Goal: Information Seeking & Learning: Learn about a topic

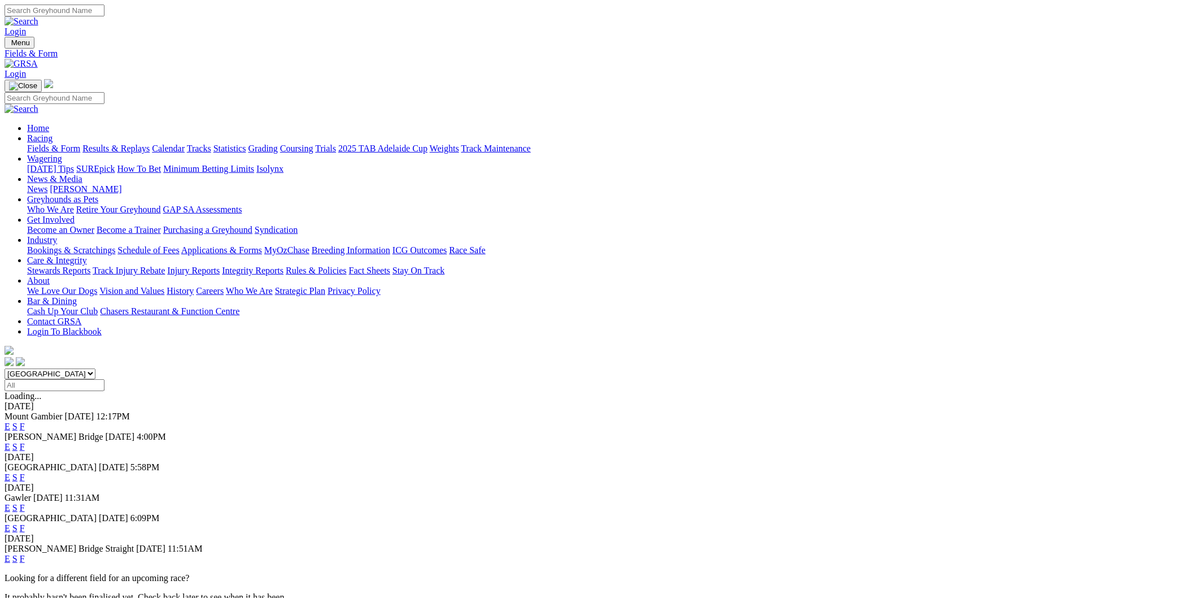
click at [95, 368] on select "South Australia New South Wales Northern Territory Queensland Tasmania Victoria…" at bounding box center [50, 373] width 91 height 11
select select "NSW"
click at [95, 368] on select "South Australia New South Wales Northern Territory Queensland Tasmania Victoria…" at bounding box center [50, 373] width 91 height 11
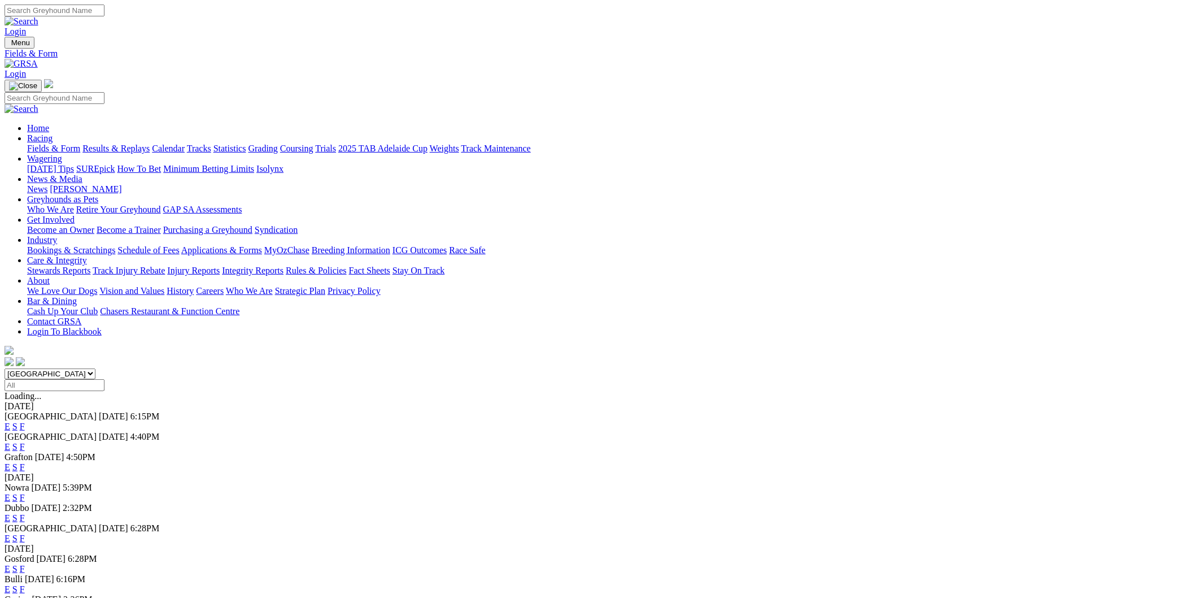
click at [10, 462] on link "E" at bounding box center [8, 467] width 6 height 10
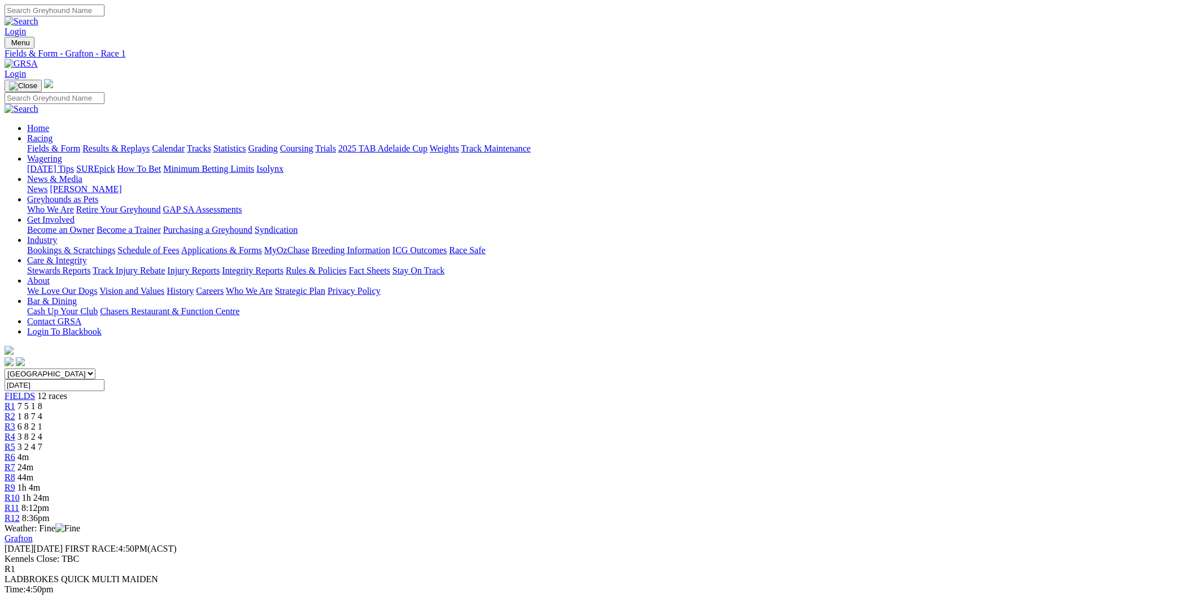
click at [589, 452] on div "R6 4m" at bounding box center [598, 457] width 1186 height 10
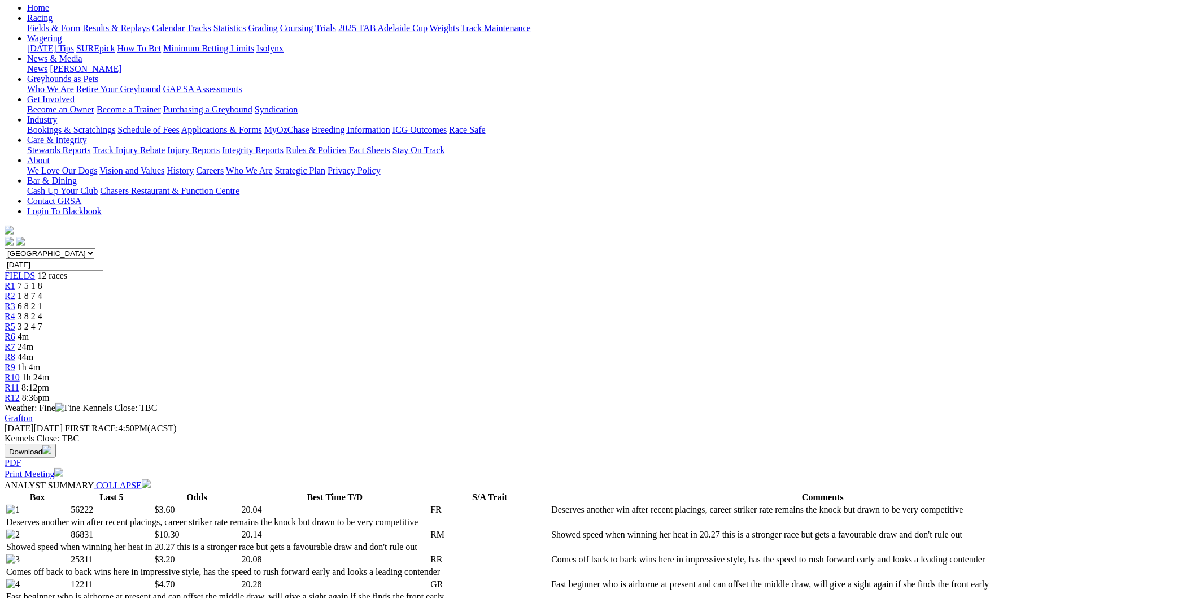
scroll to position [125, 0]
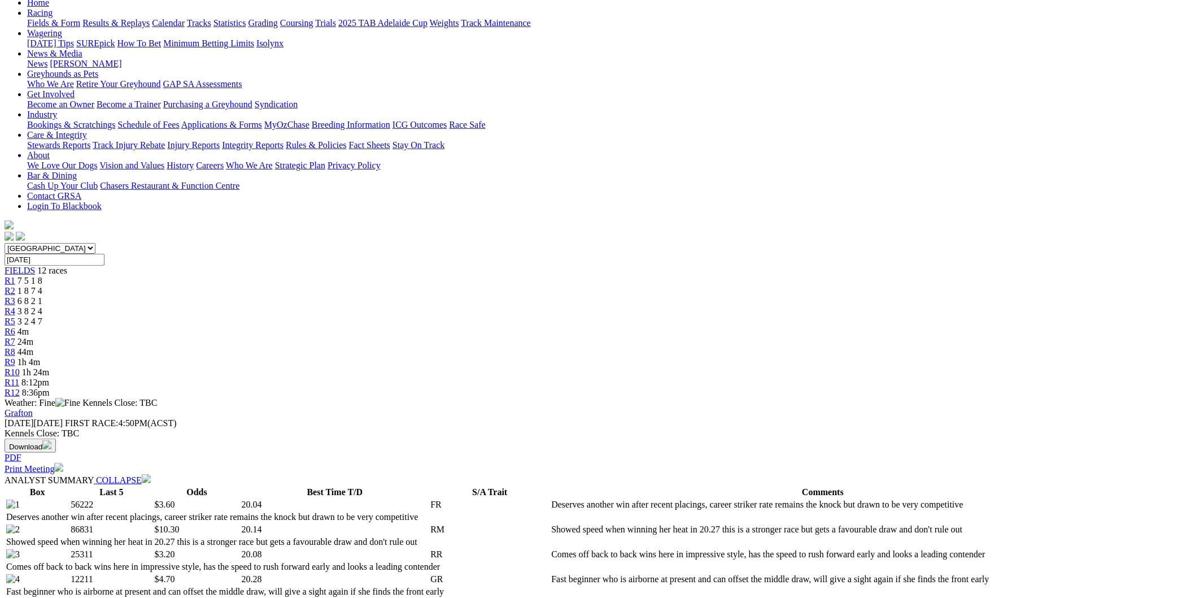
click at [15, 337] on span "R7" at bounding box center [10, 342] width 11 height 10
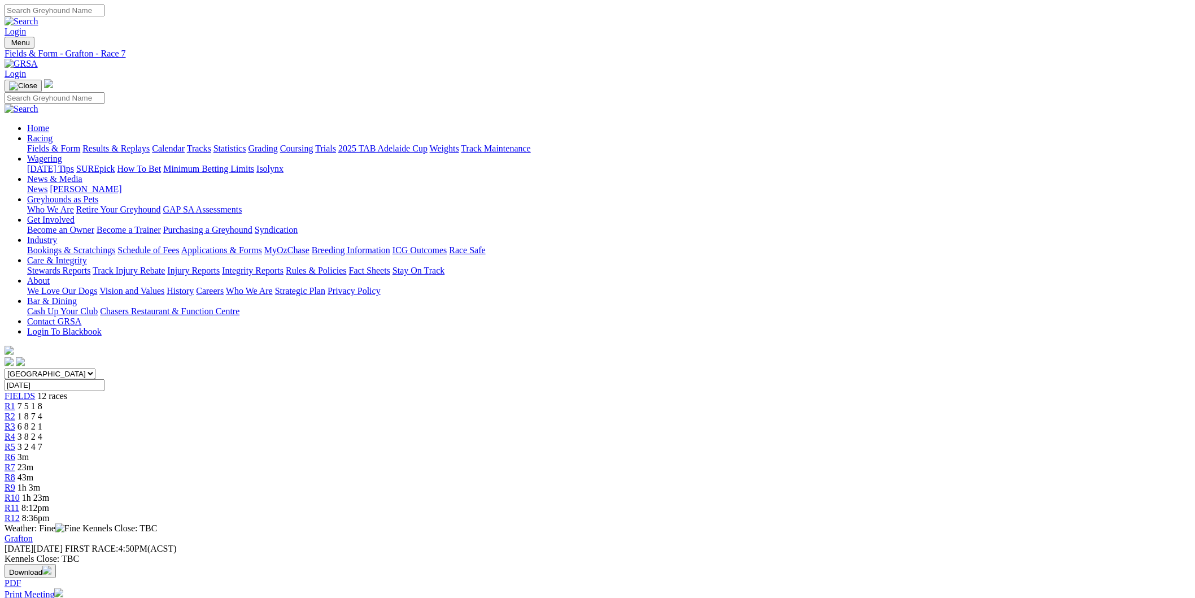
click at [33, 472] on span "43m" at bounding box center [26, 477] width 16 height 10
click at [15, 482] on span "R9" at bounding box center [10, 487] width 11 height 10
click at [95, 368] on select "South Australia New South Wales Northern Territory Queensland Tasmania Victoria…" at bounding box center [50, 373] width 91 height 11
select select "QLD"
click at [95, 368] on select "South Australia New South Wales Northern Territory Queensland Tasmania Victoria…" at bounding box center [50, 373] width 91 height 11
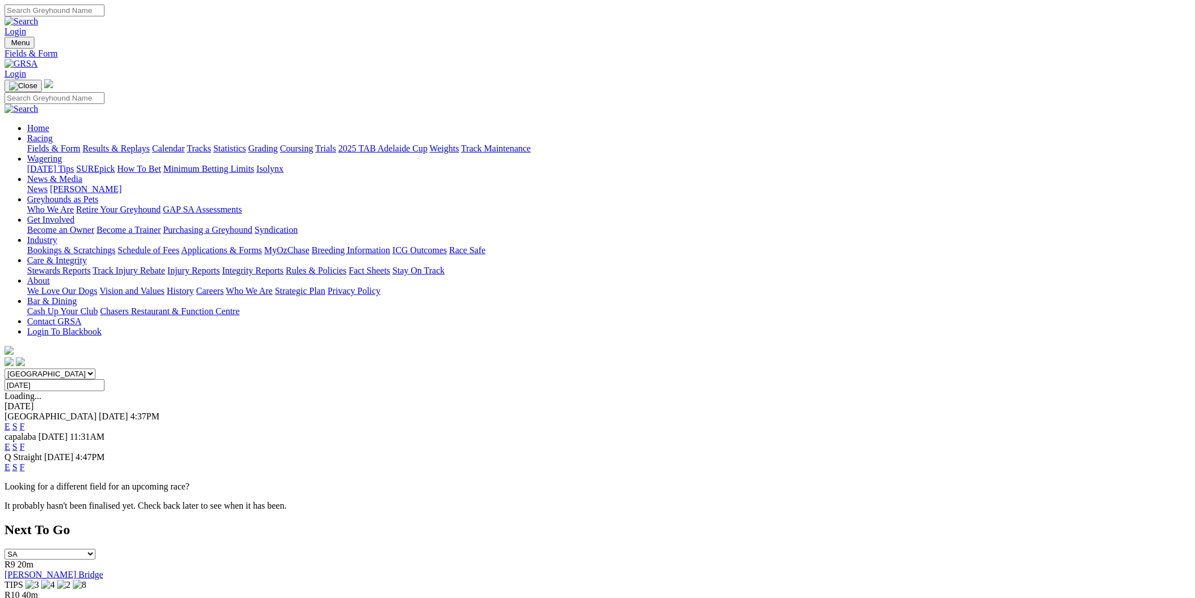
click at [10, 421] on link "E" at bounding box center [8, 426] width 6 height 10
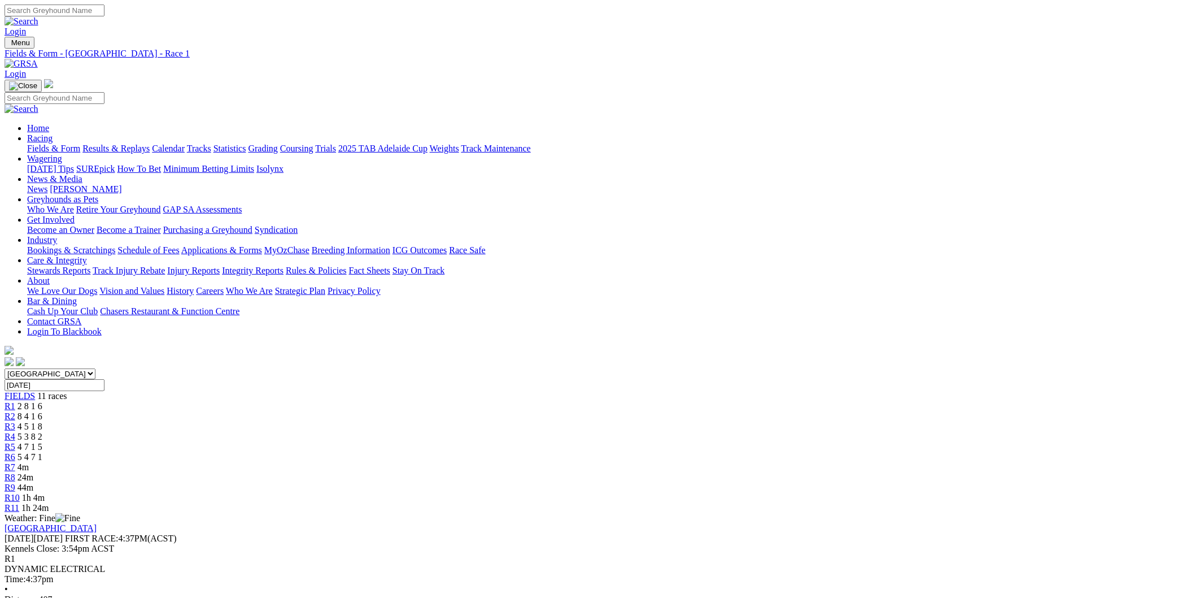
click at [15, 462] on link "R7" at bounding box center [10, 467] width 11 height 10
click at [15, 472] on span "R8" at bounding box center [10, 477] width 11 height 10
